Goal: Navigation & Orientation: Understand site structure

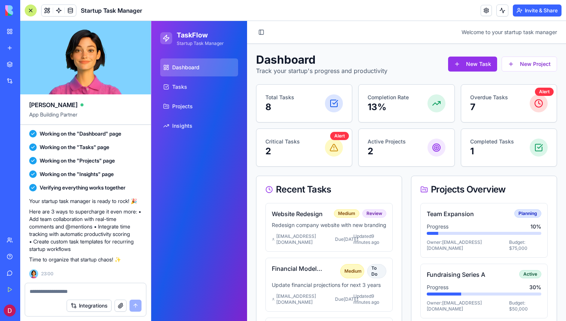
click at [28, 10] on div at bounding box center [31, 10] width 12 height 12
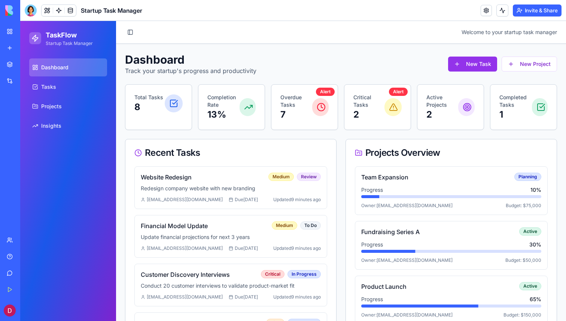
click at [207, 119] on div "Completion Rate 13%" at bounding box center [232, 107] width 66 height 45
click at [57, 91] on link "Tasks" at bounding box center [68, 87] width 78 height 18
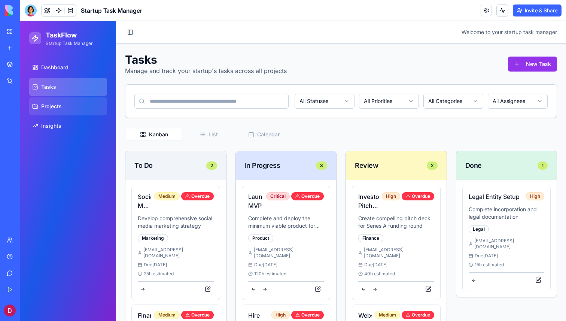
click at [50, 102] on link "Projects" at bounding box center [68, 106] width 78 height 18
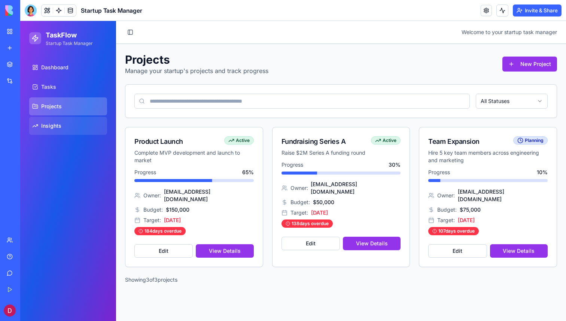
click at [50, 119] on link "Insights" at bounding box center [68, 126] width 78 height 18
